Goal: Transaction & Acquisition: Purchase product/service

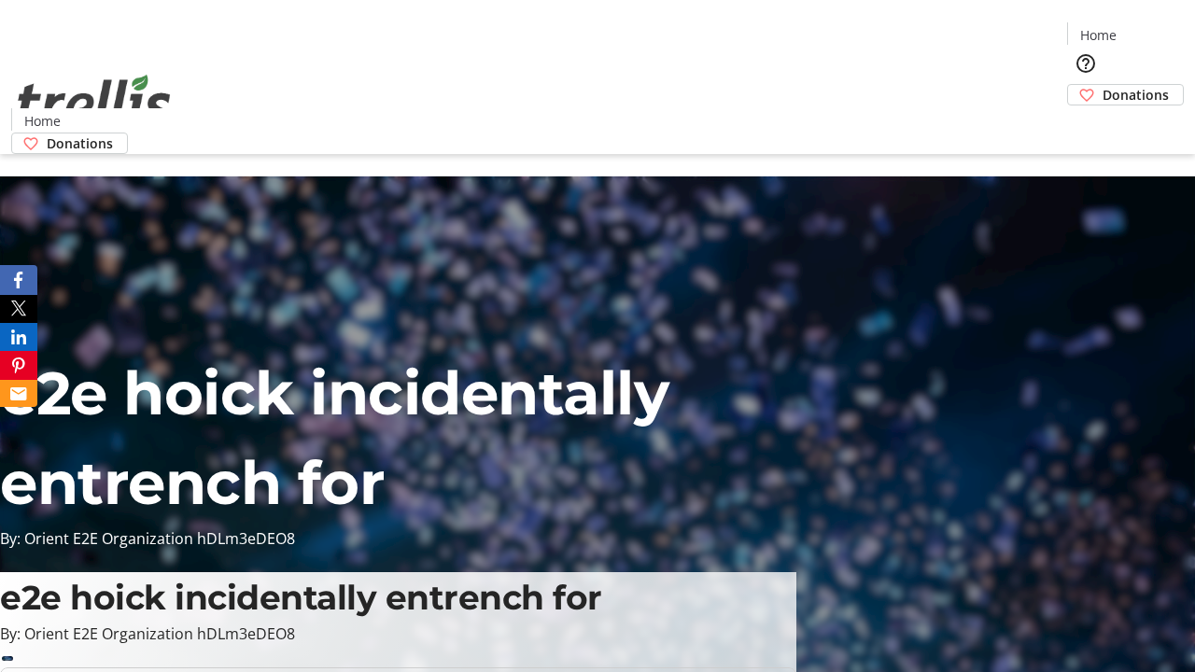
click at [1103, 85] on span "Donations" at bounding box center [1136, 95] width 66 height 20
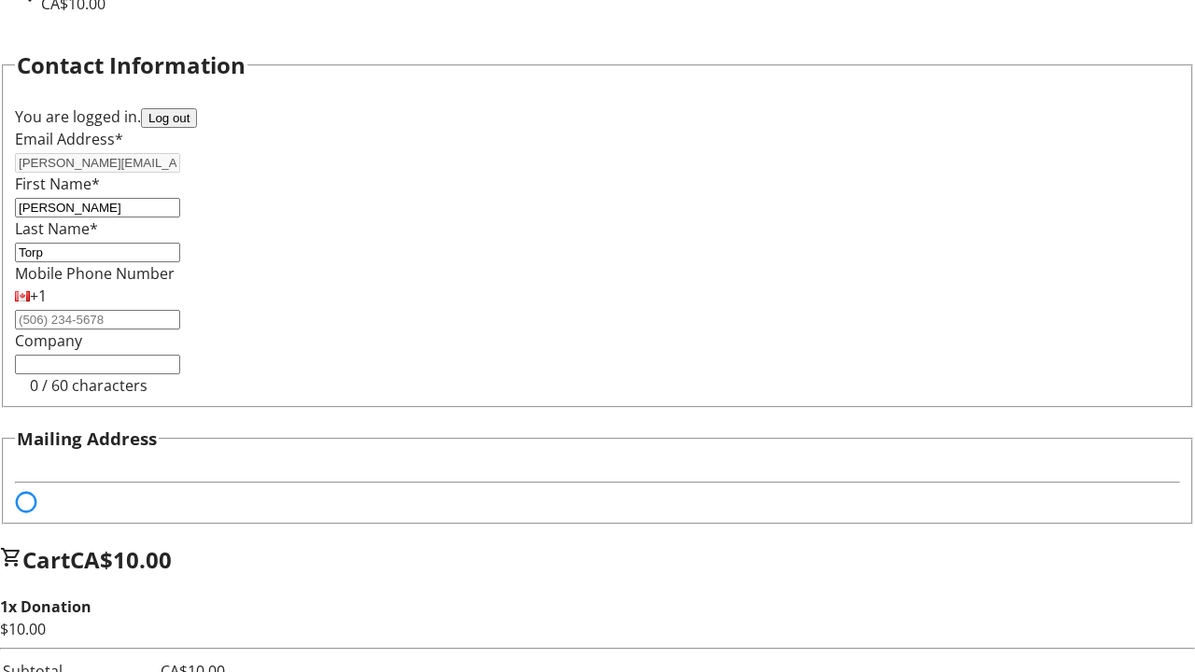
select select "BC"
select select "CA"
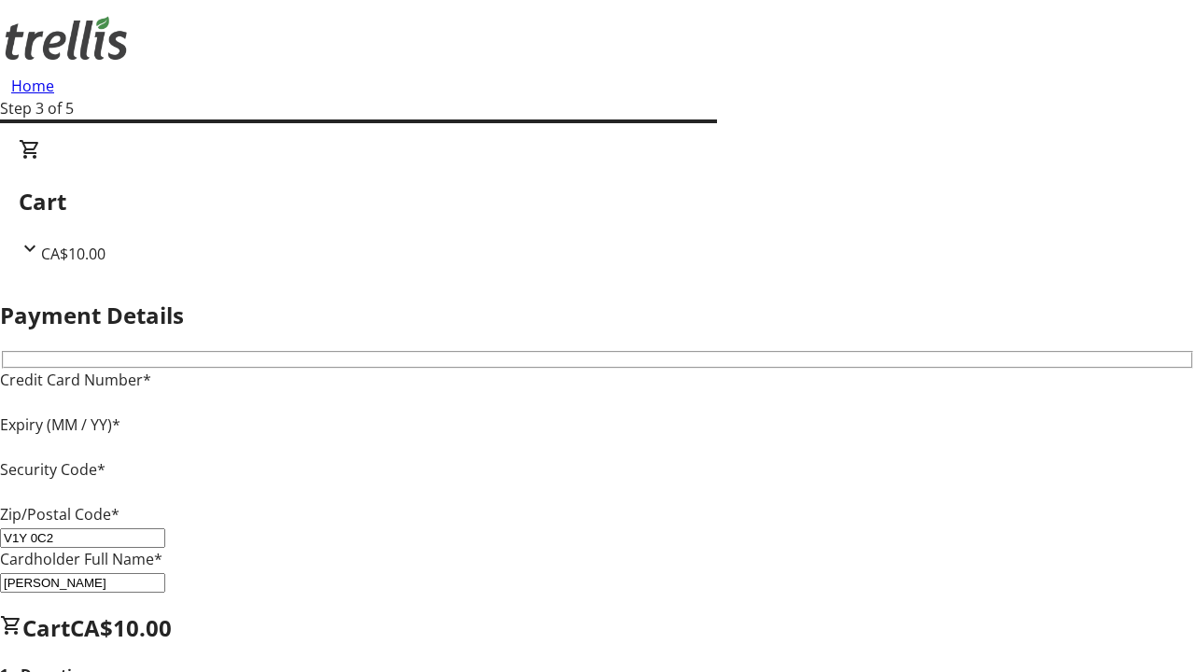
type input "V1Y 0C2"
